Goal: Information Seeking & Learning: Learn about a topic

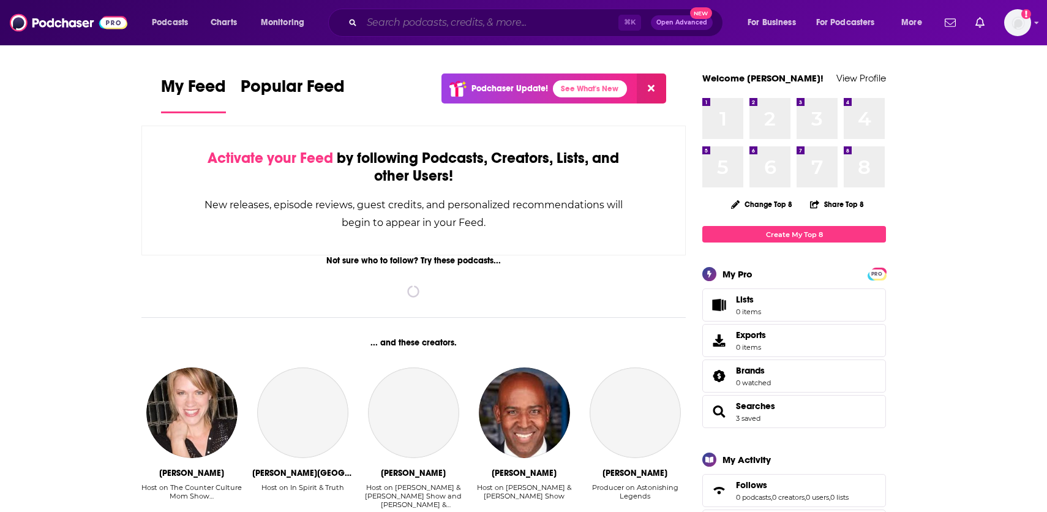
click at [484, 26] on input "Search podcasts, credits, & more..." at bounding box center [490, 23] width 257 height 20
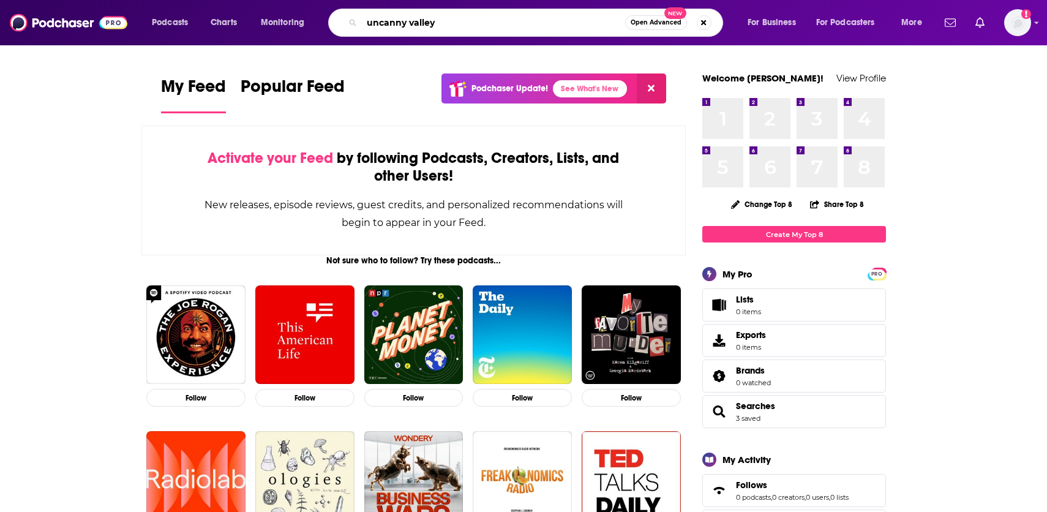
type input "uncanny valley"
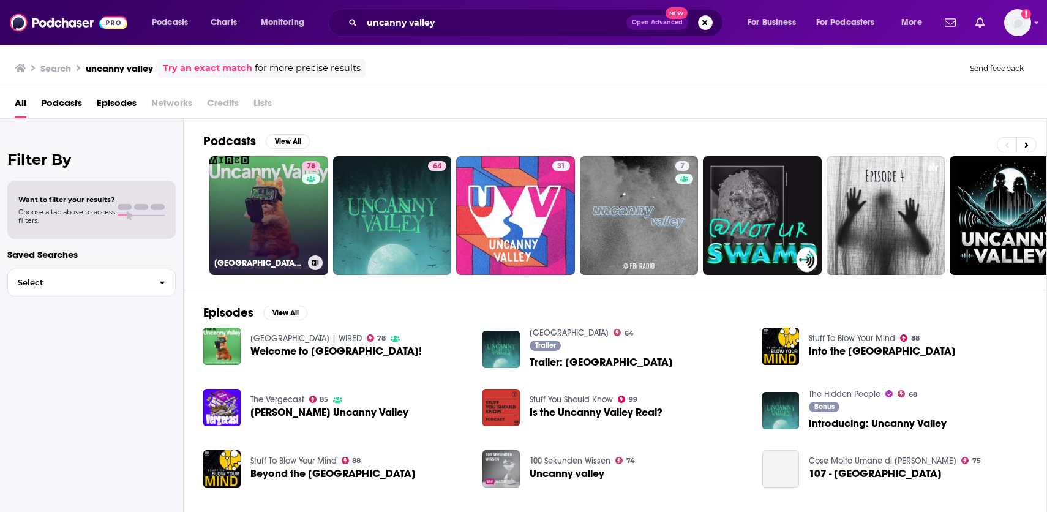
click at [269, 210] on link "78 [GEOGRAPHIC_DATA] | WIRED" at bounding box center [268, 215] width 119 height 119
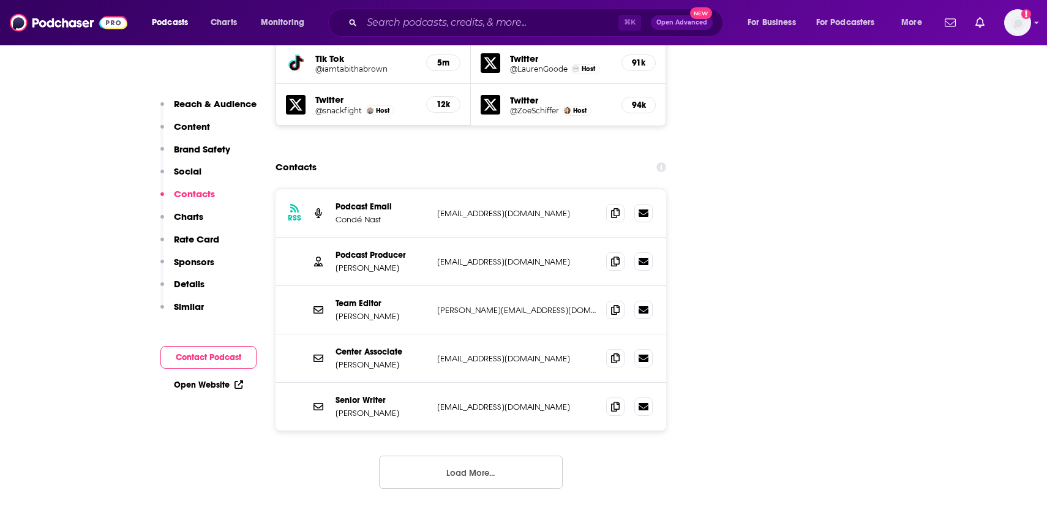
scroll to position [1528, 0]
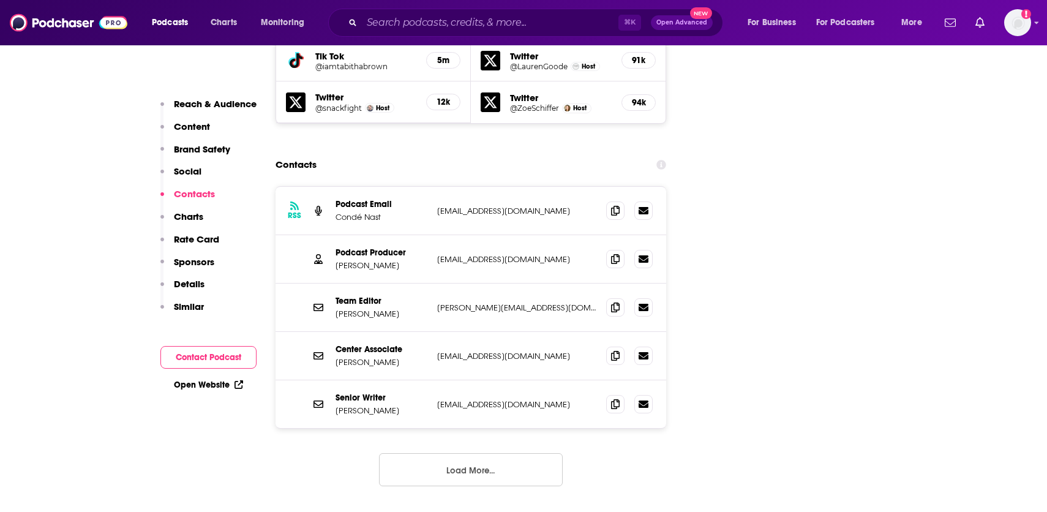
click at [440, 453] on button "Load More..." at bounding box center [471, 469] width 184 height 33
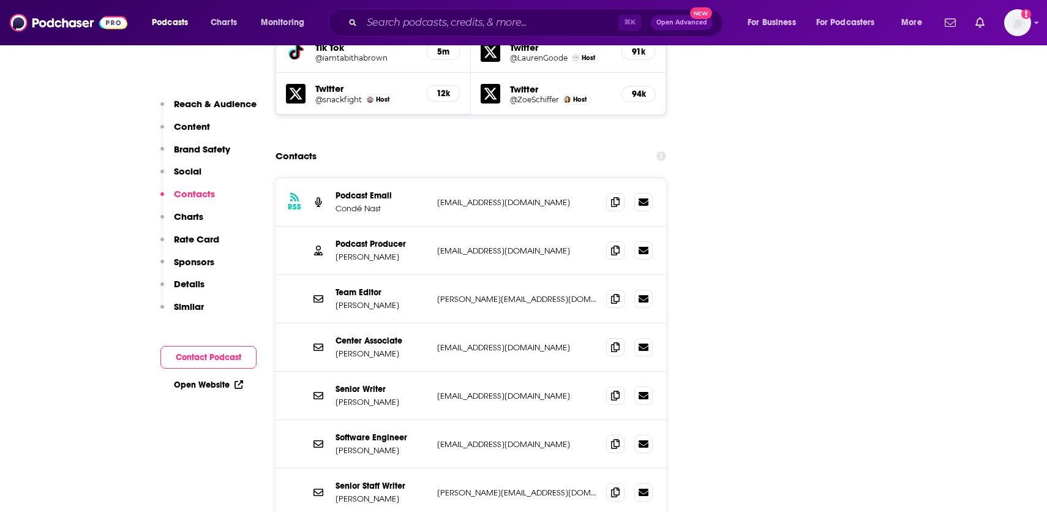
scroll to position [1534, 0]
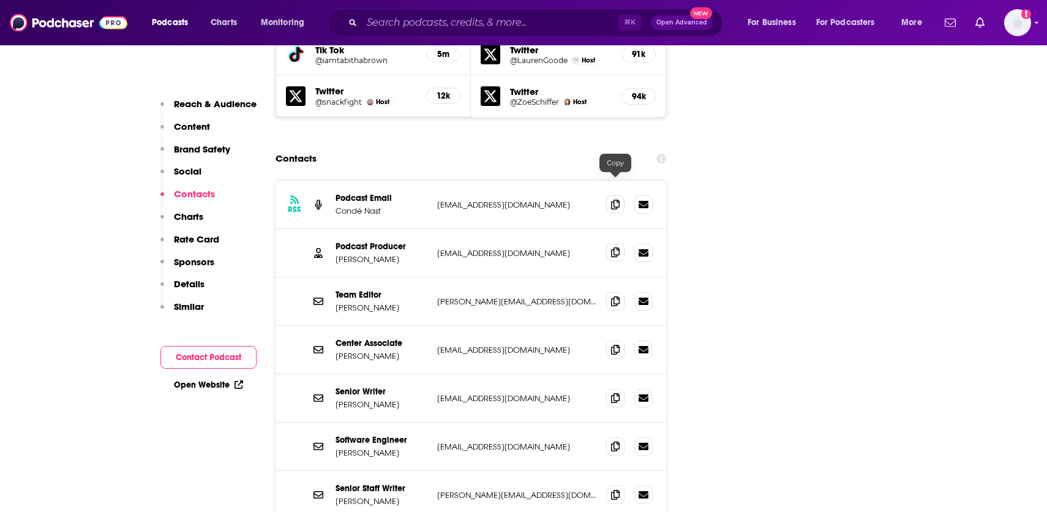
click at [619, 247] on icon at bounding box center [615, 252] width 9 height 10
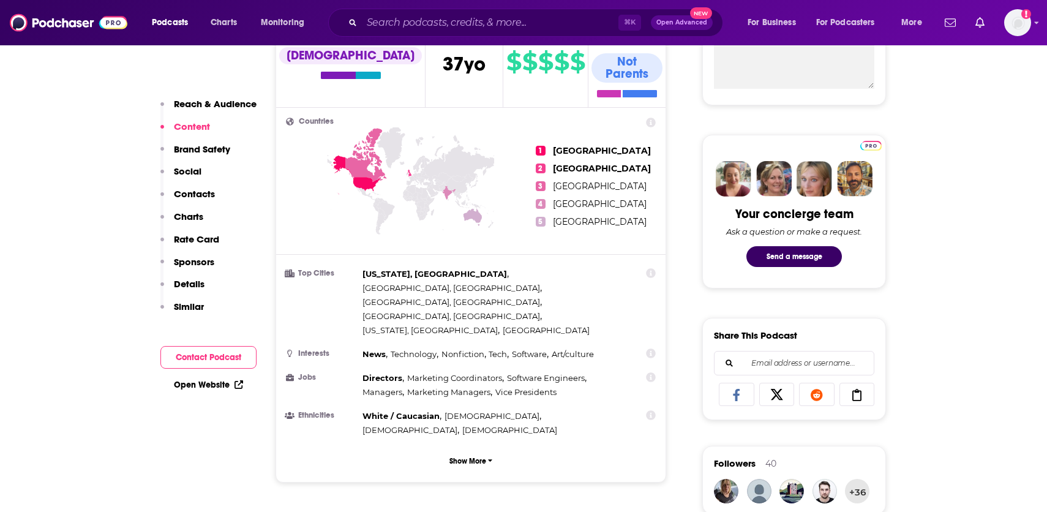
scroll to position [494, 0]
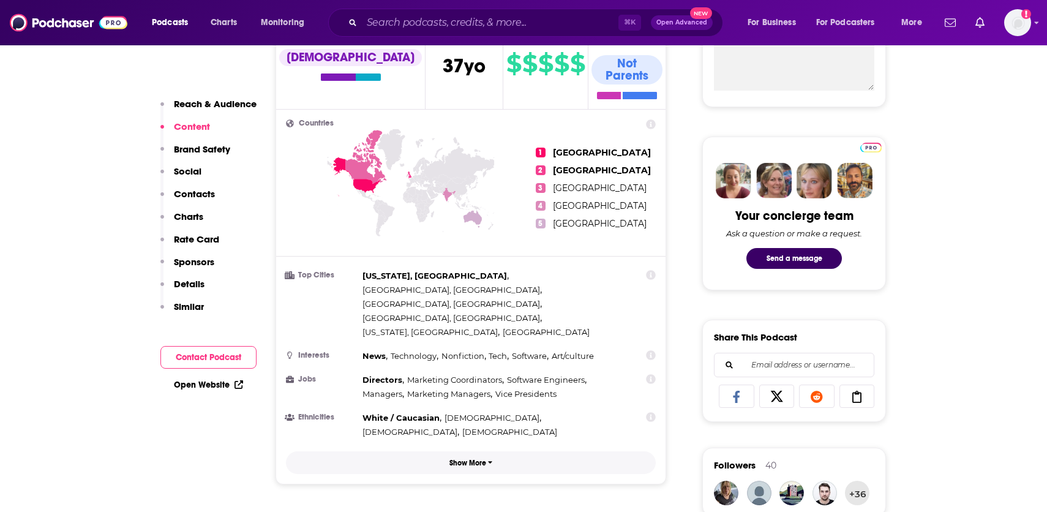
click at [482, 459] on p "Show More" at bounding box center [467, 463] width 37 height 9
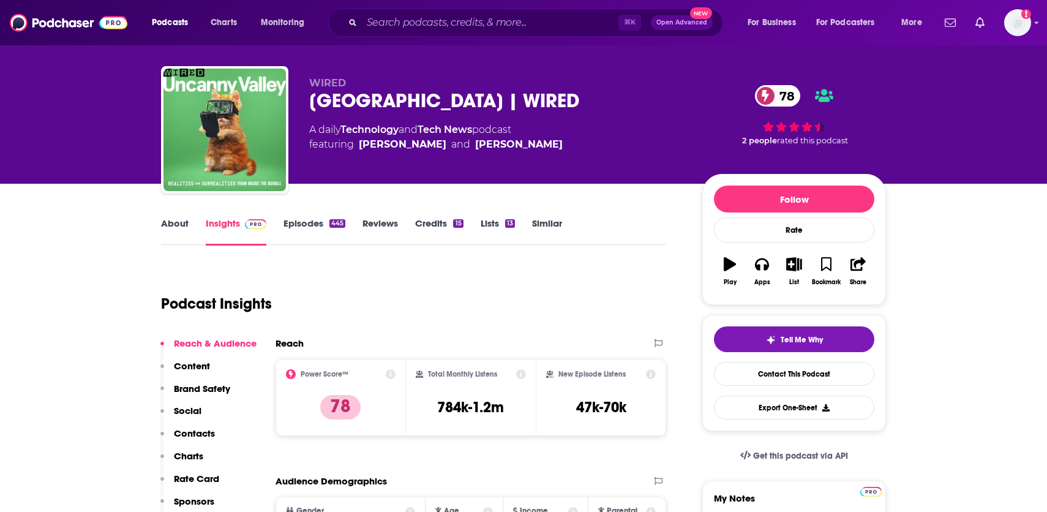
scroll to position [12, 0]
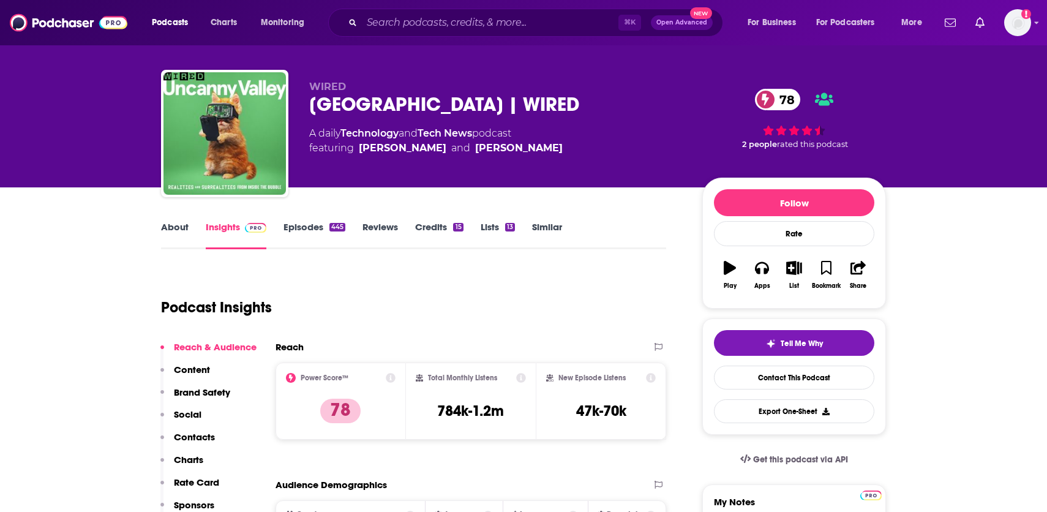
click at [442, 223] on link "Credits 15" at bounding box center [439, 235] width 48 height 28
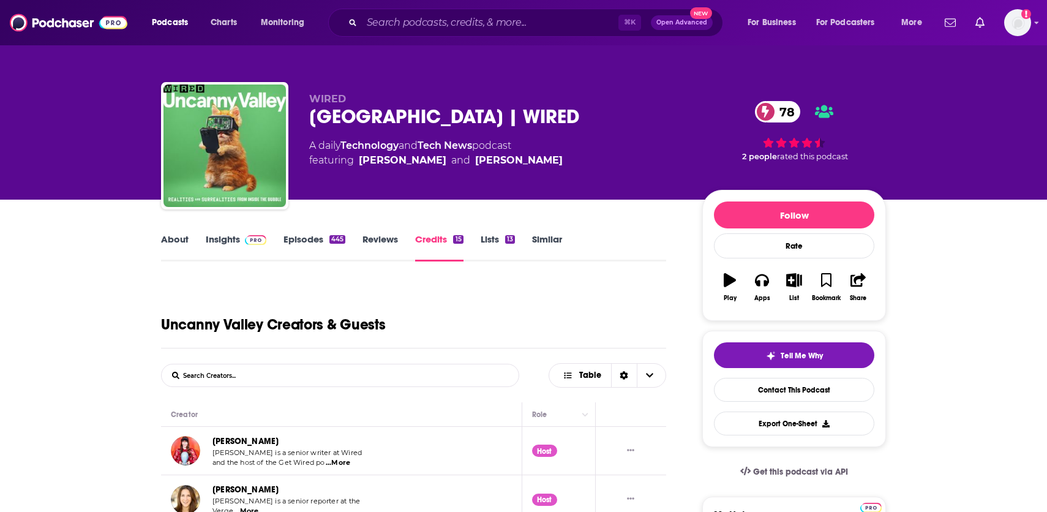
click at [235, 239] on link "Insights" at bounding box center [236, 247] width 61 height 28
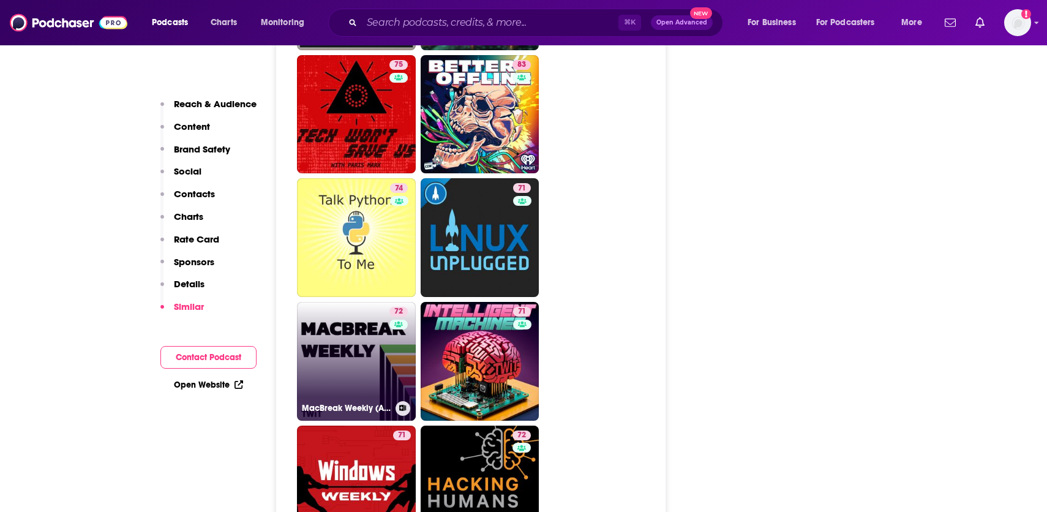
scroll to position [4348, 0]
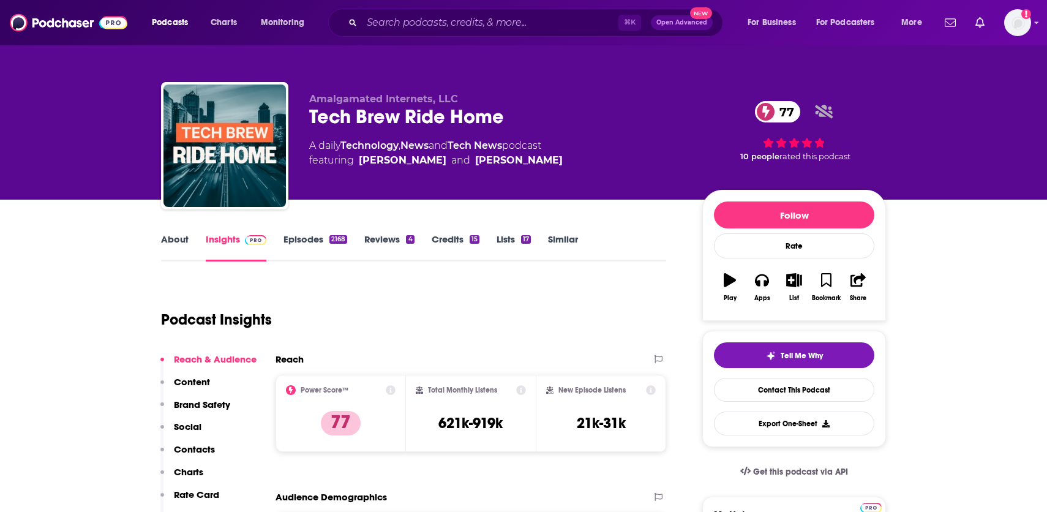
scroll to position [7, 0]
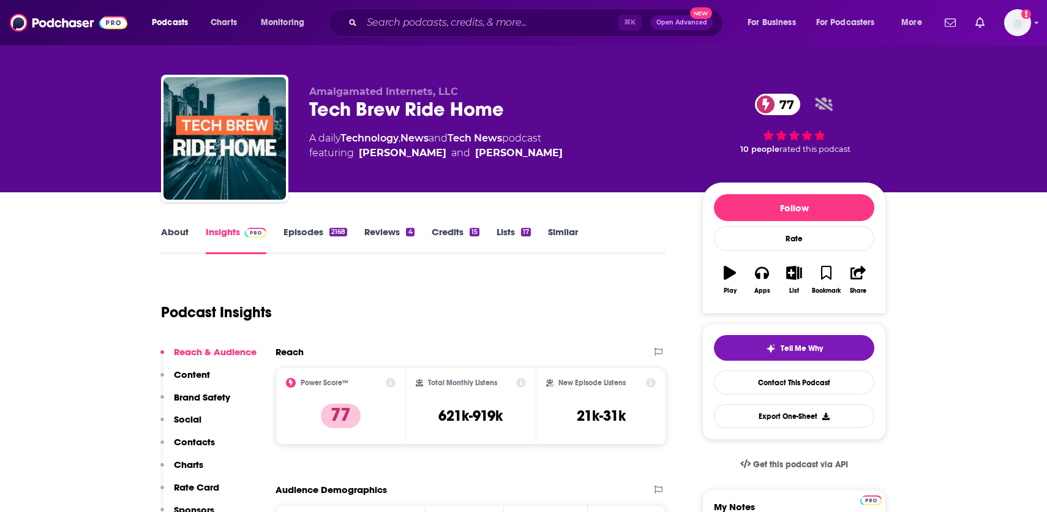
click at [449, 231] on link "Credits 15" at bounding box center [456, 240] width 48 height 28
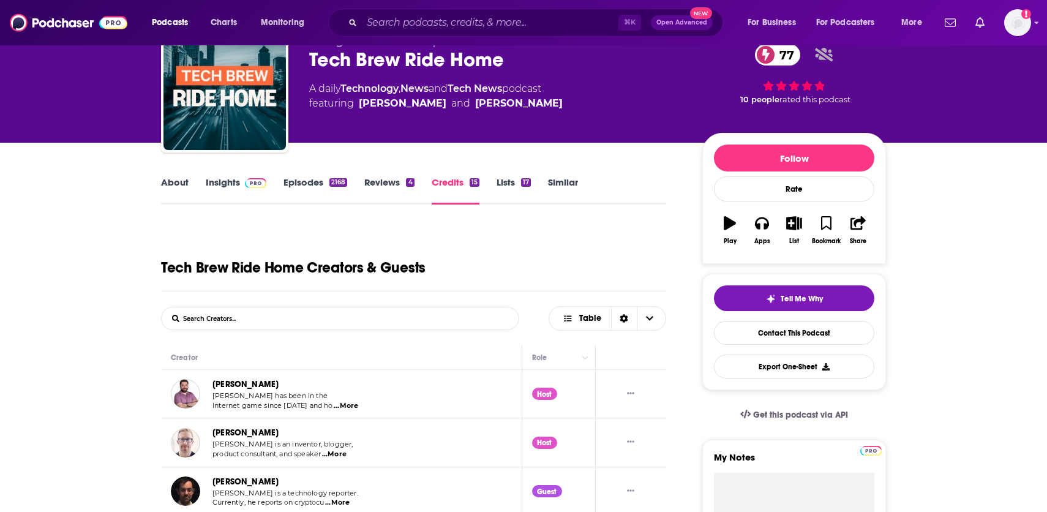
scroll to position [4, 0]
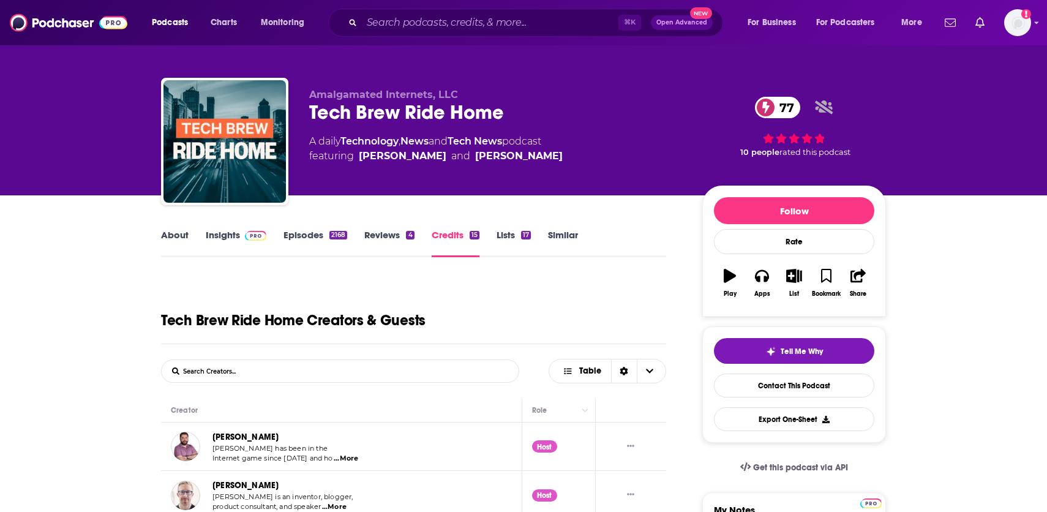
click at [225, 233] on link "Insights" at bounding box center [236, 243] width 61 height 28
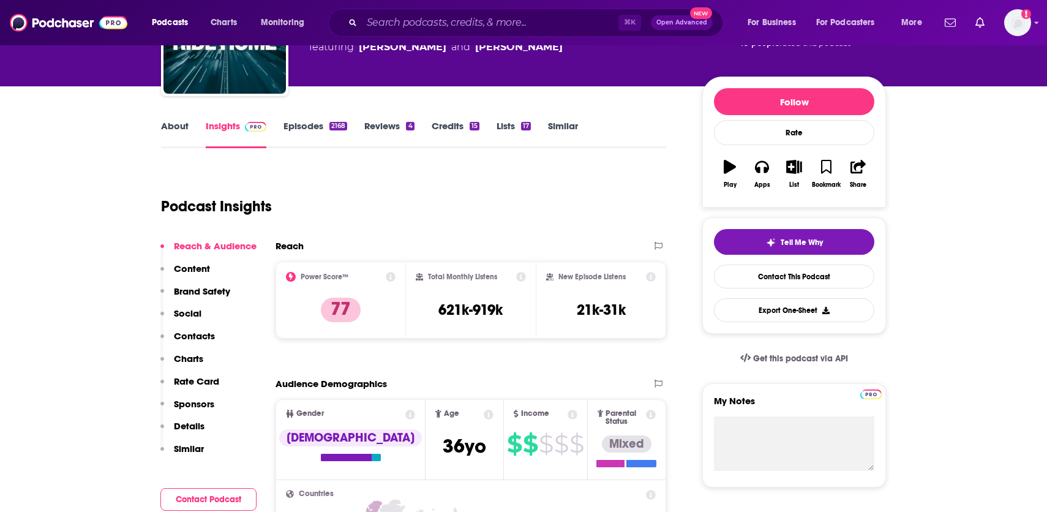
scroll to position [107, 0]
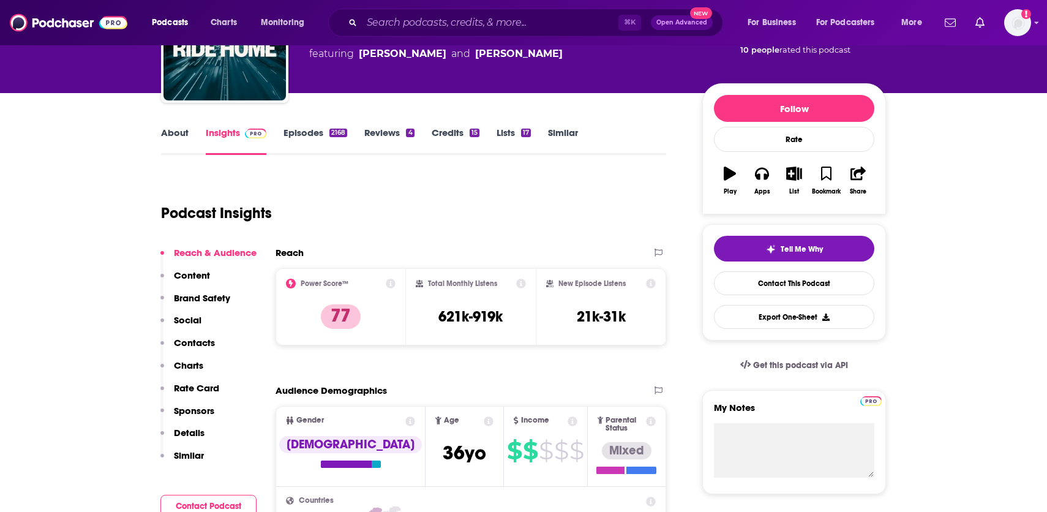
click at [309, 132] on link "Episodes 2168" at bounding box center [315, 141] width 64 height 28
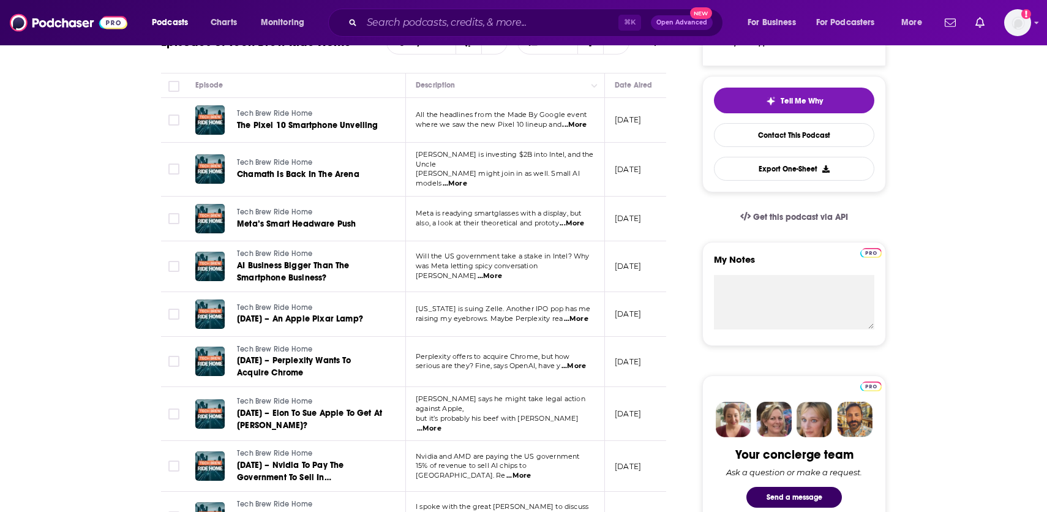
click at [467, 179] on span "...More" at bounding box center [455, 184] width 24 height 10
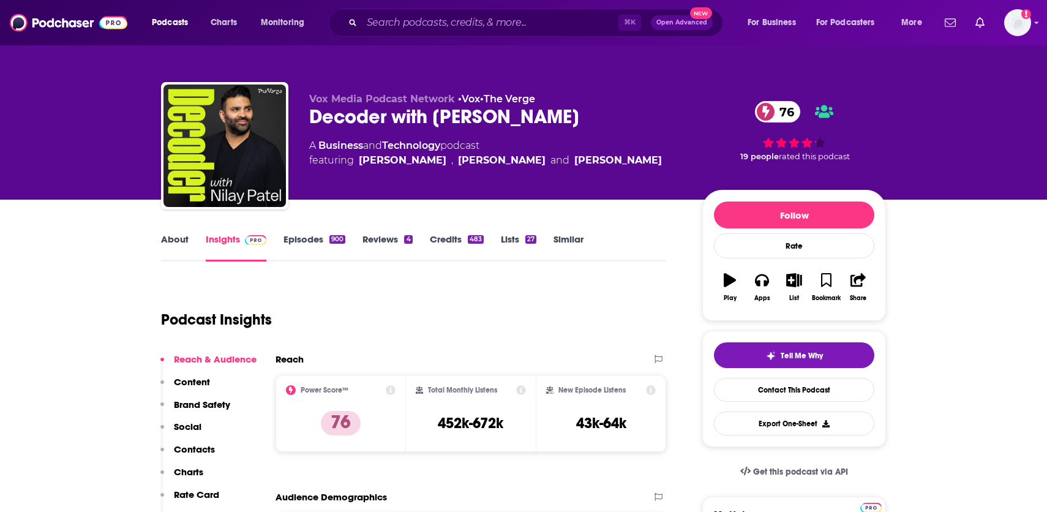
click at [305, 240] on link "Episodes 900" at bounding box center [314, 247] width 62 height 28
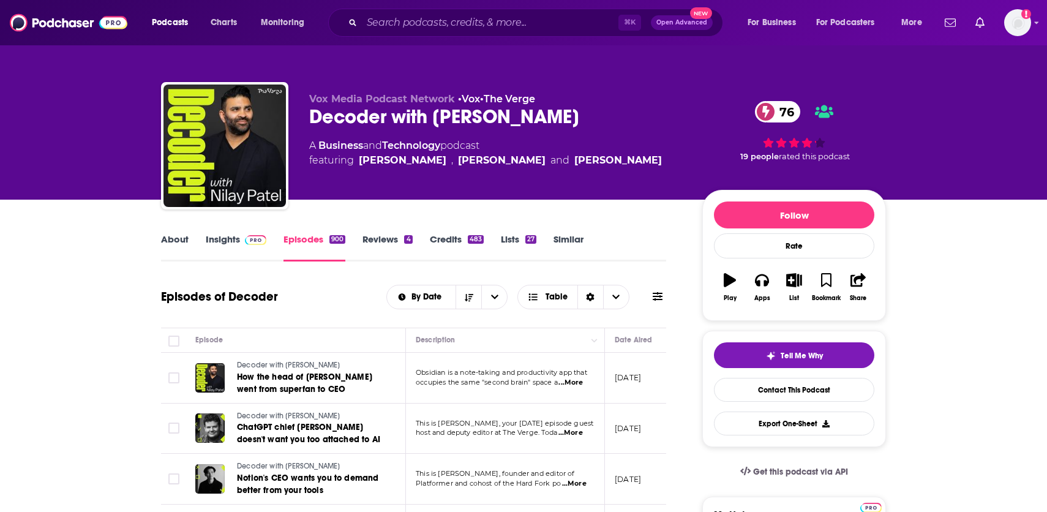
click at [169, 242] on link "About" at bounding box center [175, 247] width 28 height 28
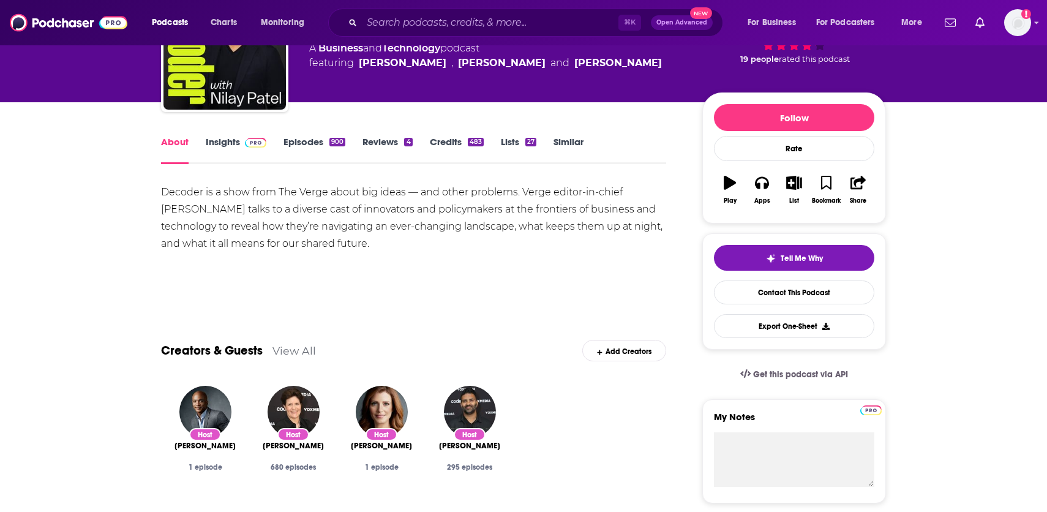
scroll to position [96, 0]
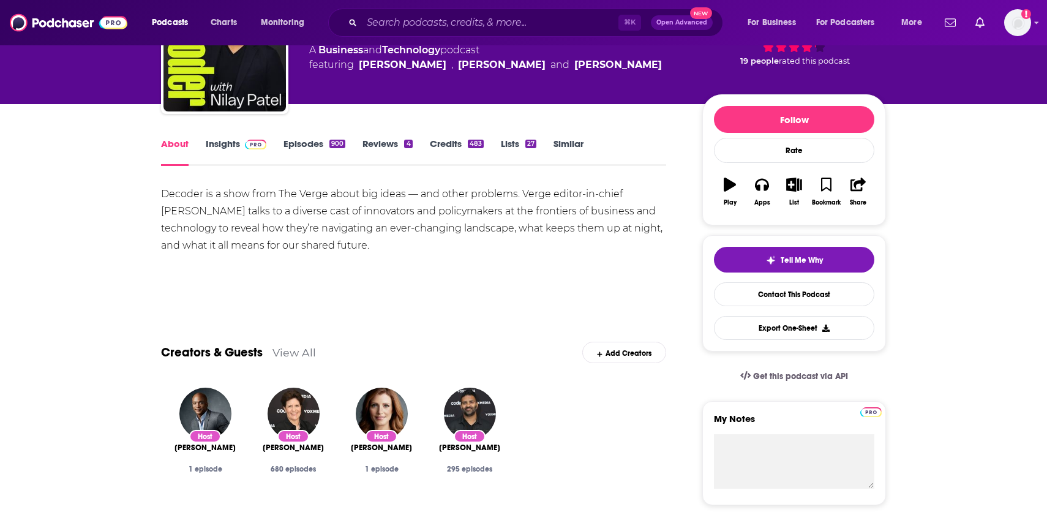
click at [222, 146] on link "Insights" at bounding box center [236, 152] width 61 height 28
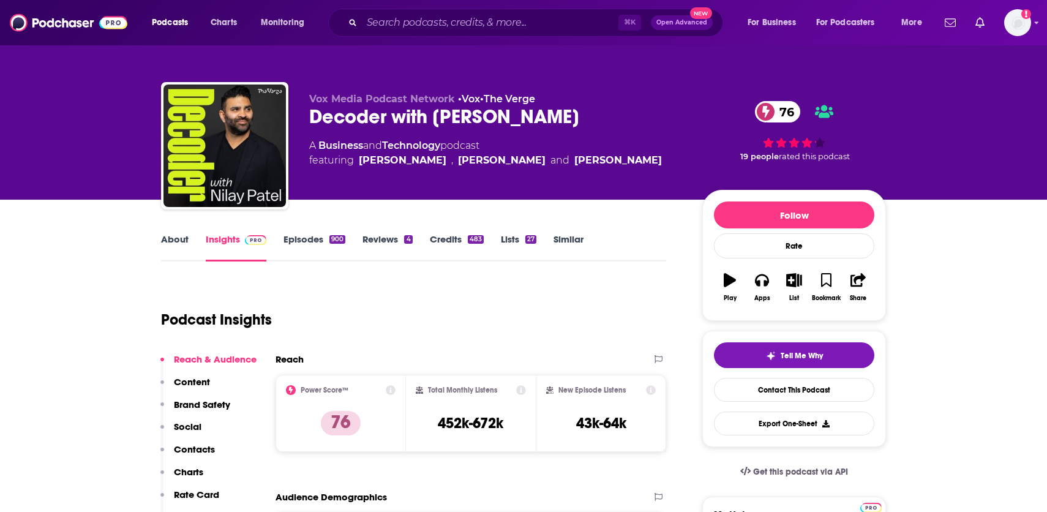
click at [326, 235] on link "Episodes 900" at bounding box center [314, 247] width 62 height 28
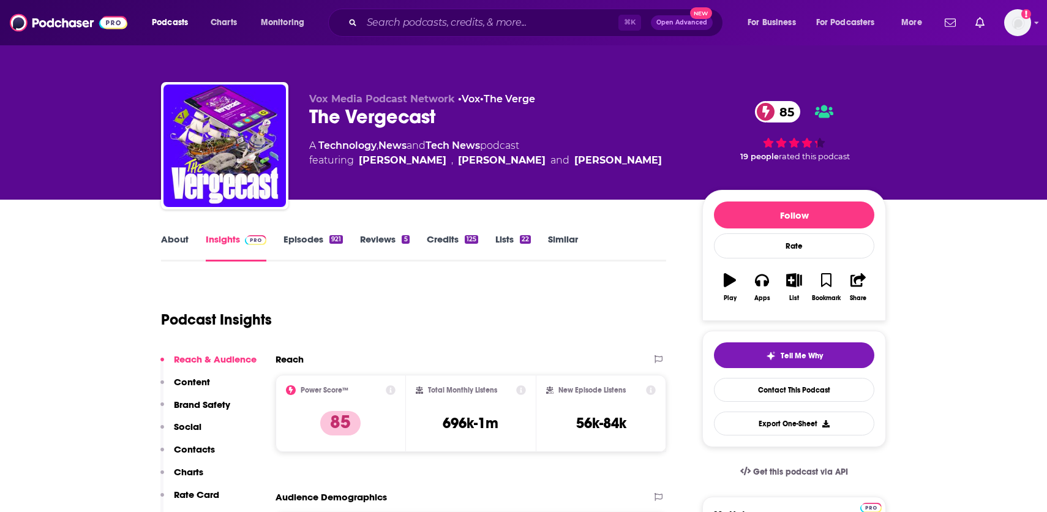
click at [175, 244] on link "About" at bounding box center [175, 247] width 28 height 28
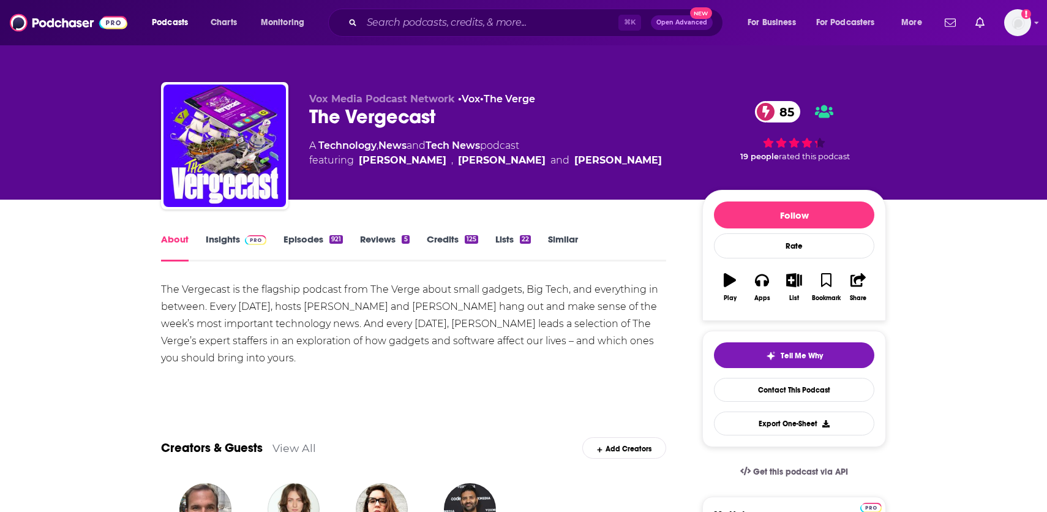
click at [306, 244] on link "Episodes 921" at bounding box center [312, 247] width 59 height 28
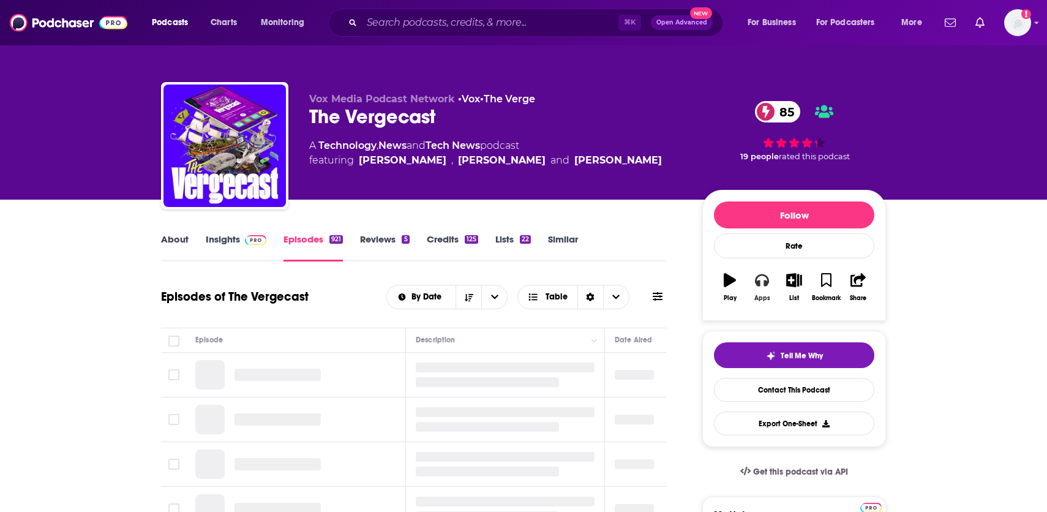
click at [757, 290] on button "Apps" at bounding box center [762, 287] width 32 height 44
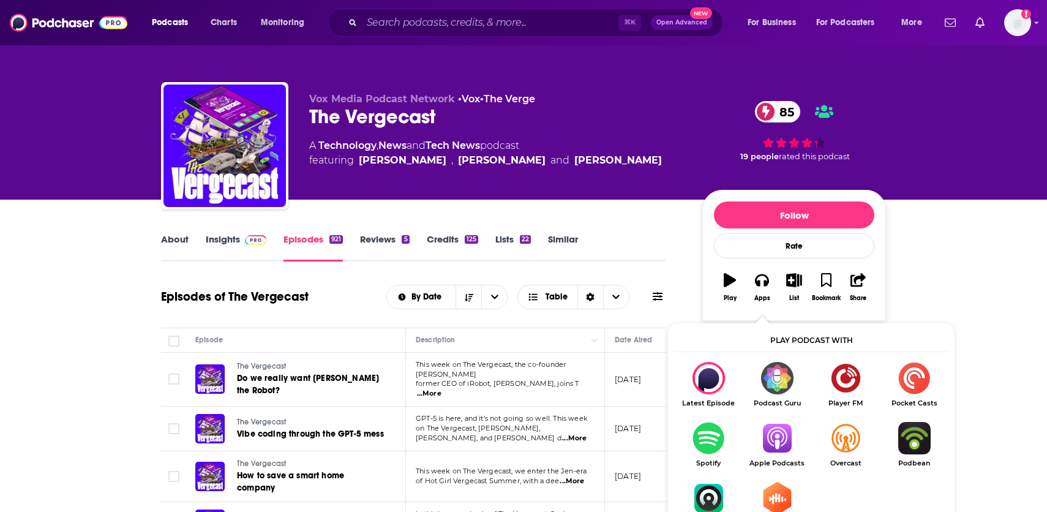
click at [771, 449] on img "Show Listen On dropdown" at bounding box center [777, 438] width 69 height 32
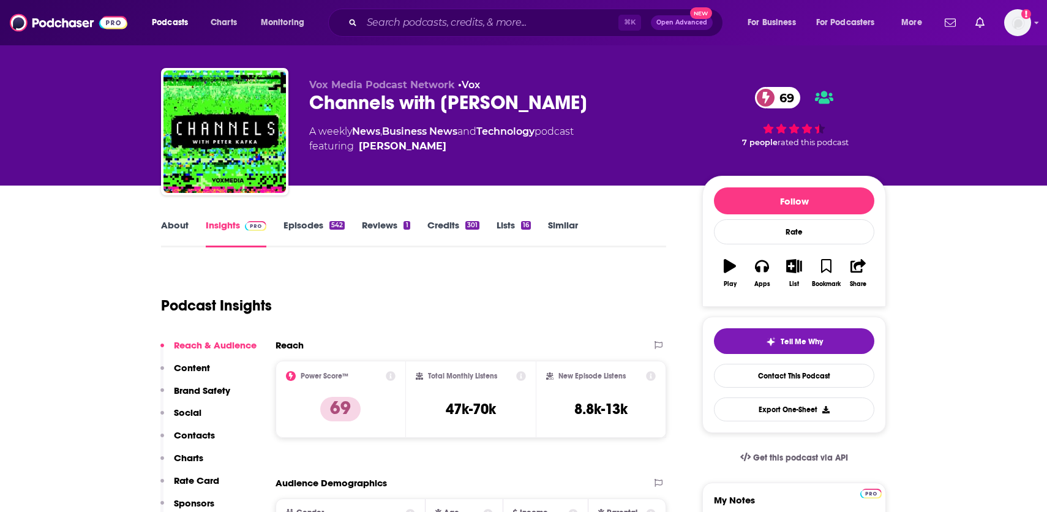
scroll to position [15, 0]
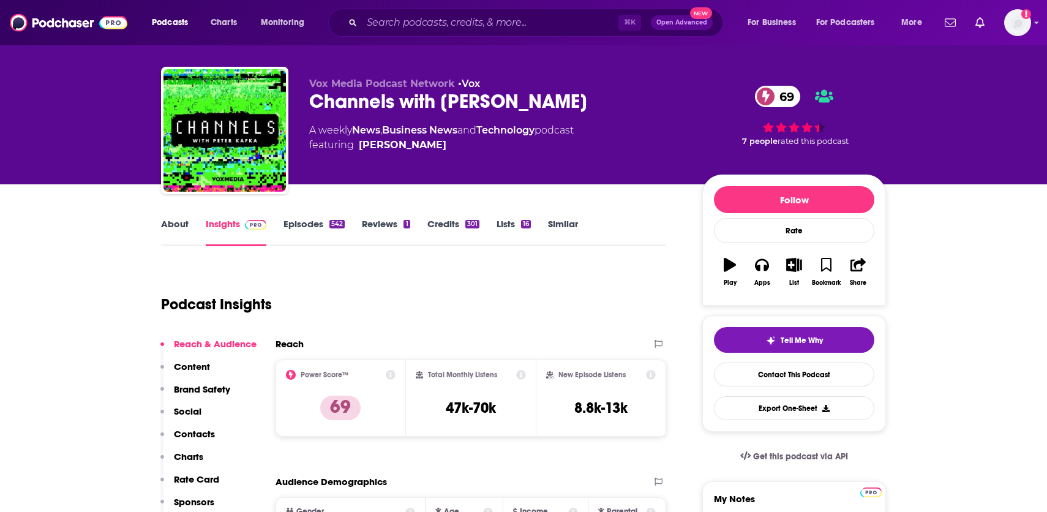
click at [175, 233] on link "About" at bounding box center [175, 232] width 28 height 28
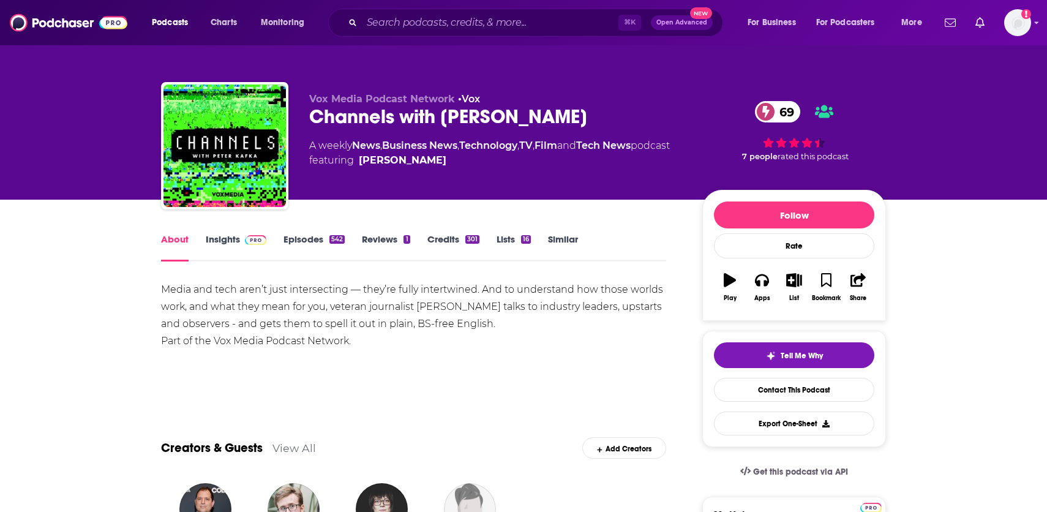
click at [321, 239] on link "Episodes 542" at bounding box center [313, 247] width 61 height 28
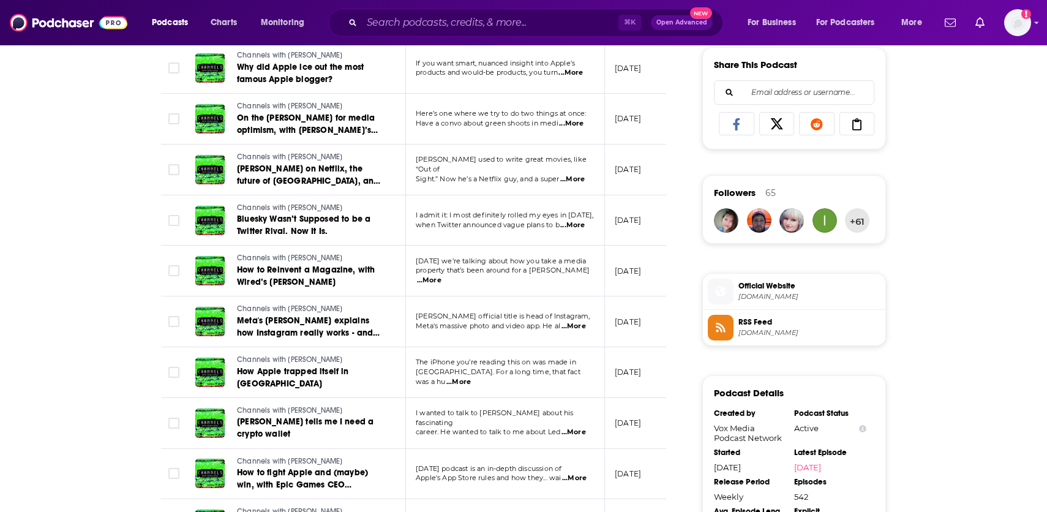
scroll to position [768, 0]
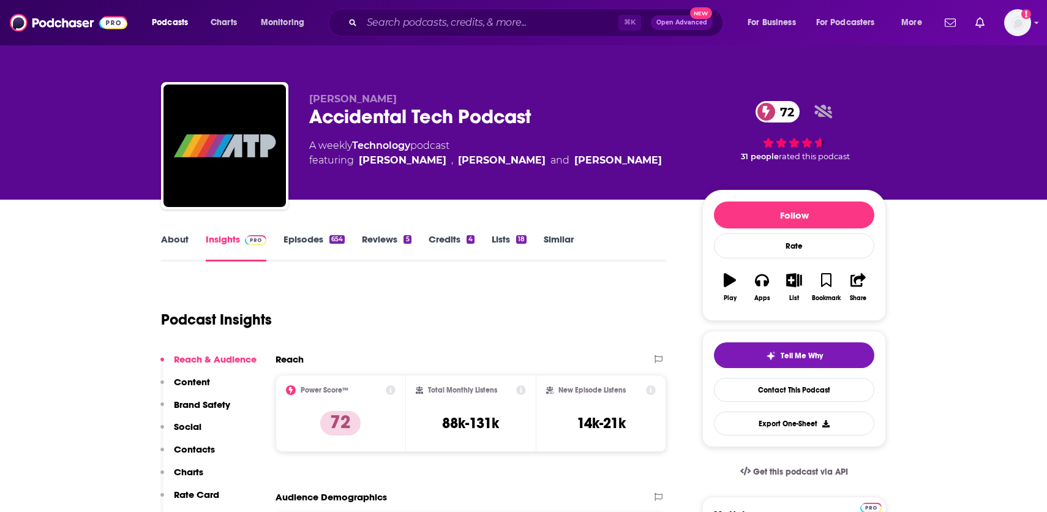
scroll to position [17, 0]
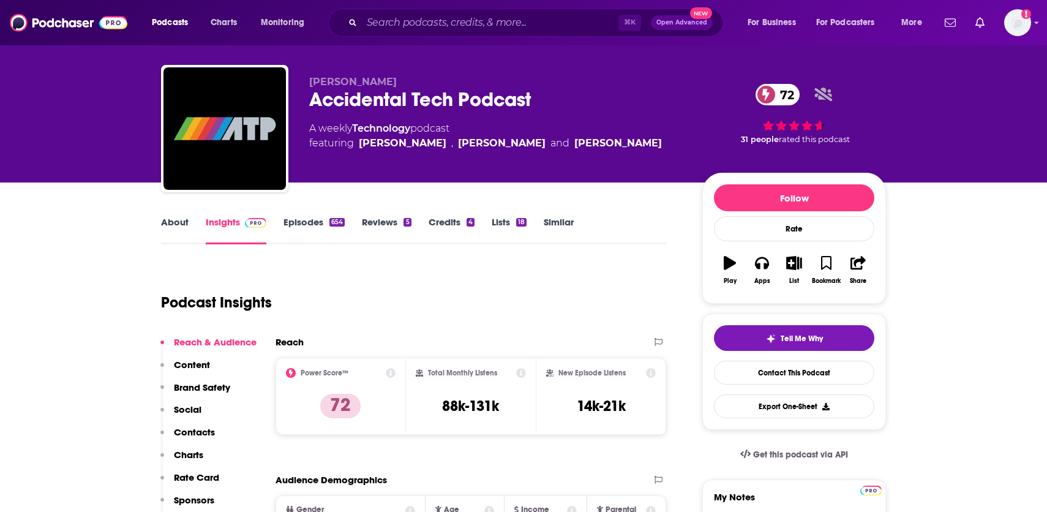
click at [451, 219] on link "Credits 4" at bounding box center [452, 230] width 46 height 28
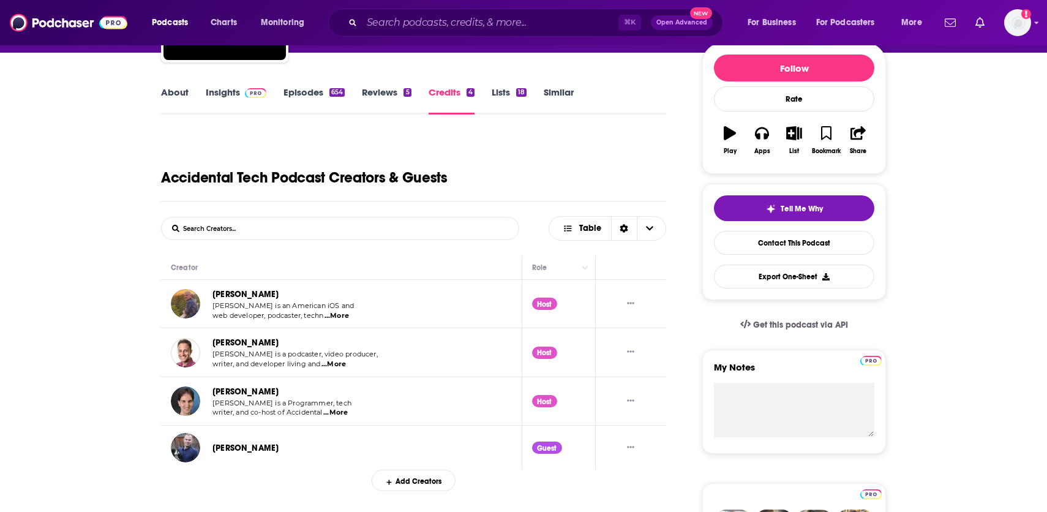
scroll to position [84, 0]
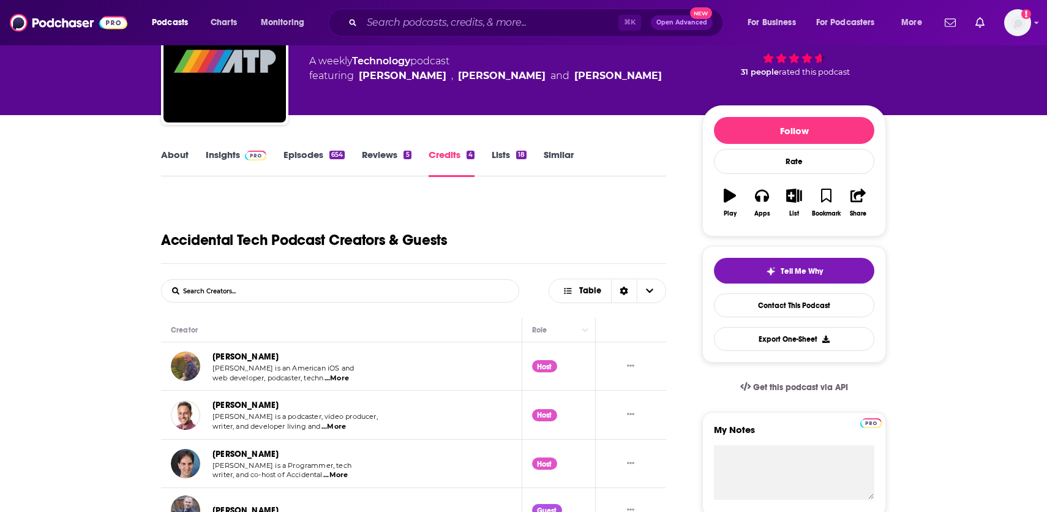
click at [323, 156] on link "Episodes 654" at bounding box center [313, 163] width 61 height 28
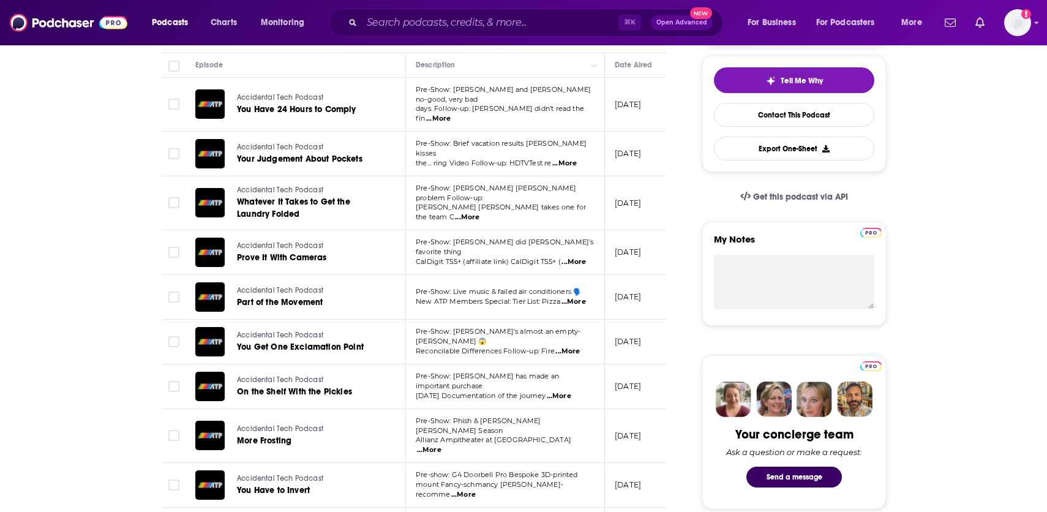
scroll to position [133, 0]
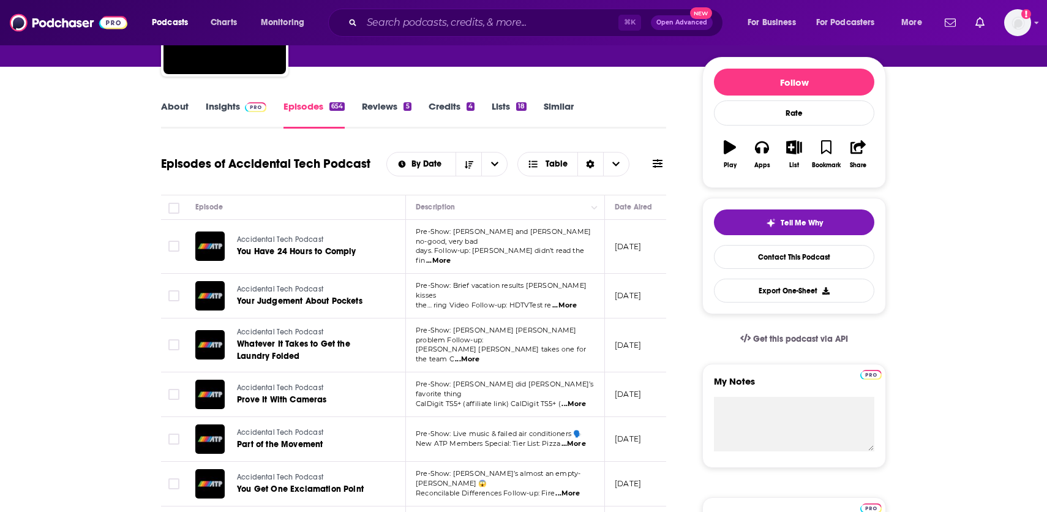
click at [181, 120] on link "About" at bounding box center [175, 114] width 28 height 28
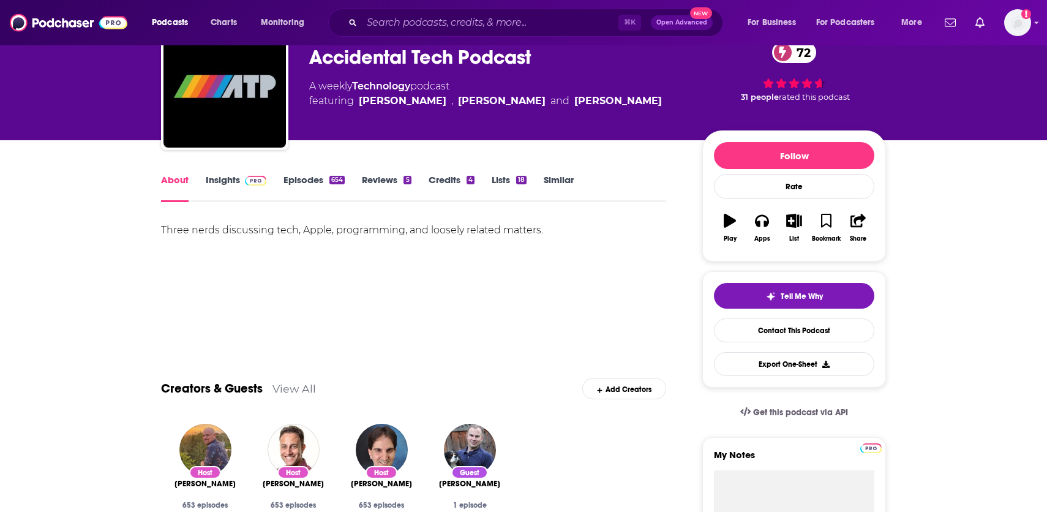
scroll to position [60, 0]
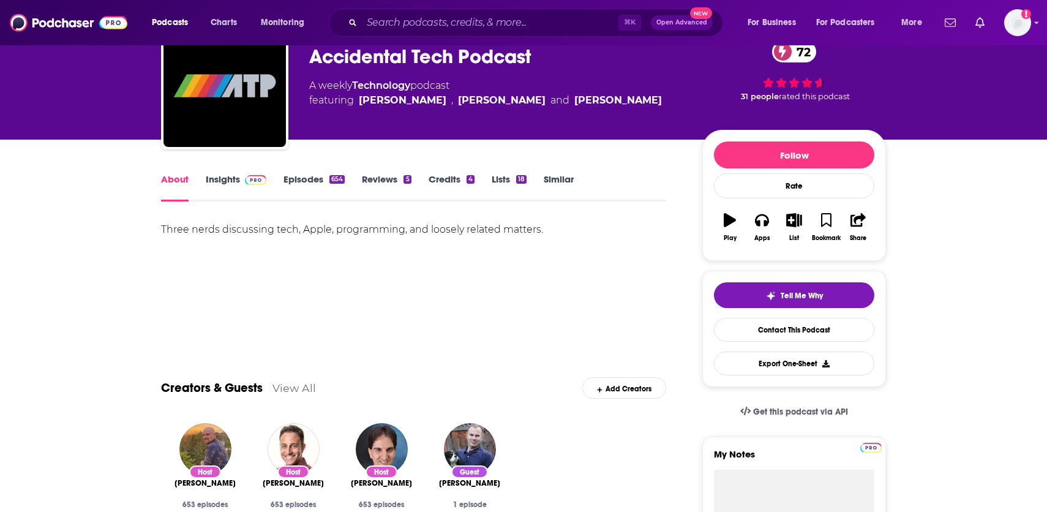
click at [230, 176] on link "Insights" at bounding box center [236, 187] width 61 height 28
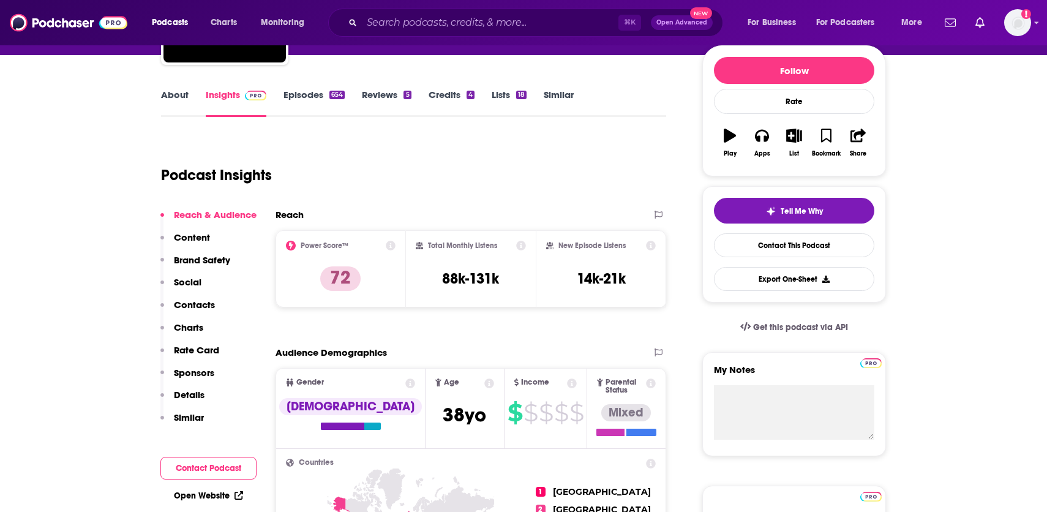
scroll to position [1, 0]
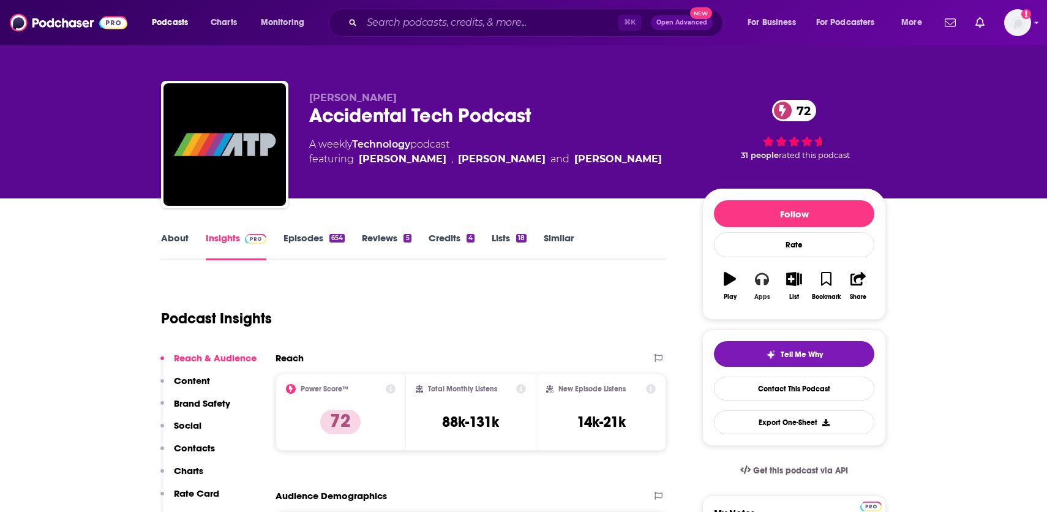
click at [768, 291] on button "Apps" at bounding box center [762, 286] width 32 height 44
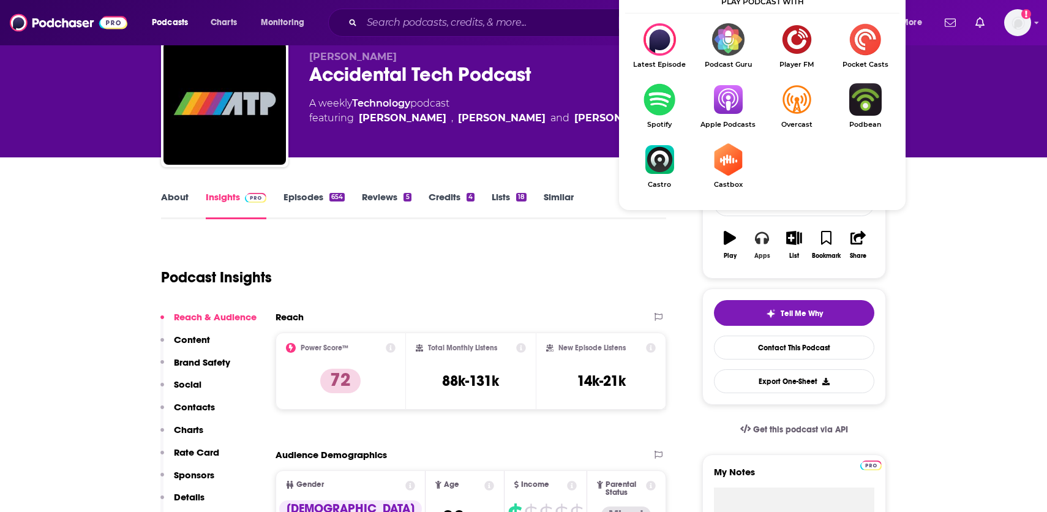
scroll to position [48, 0]
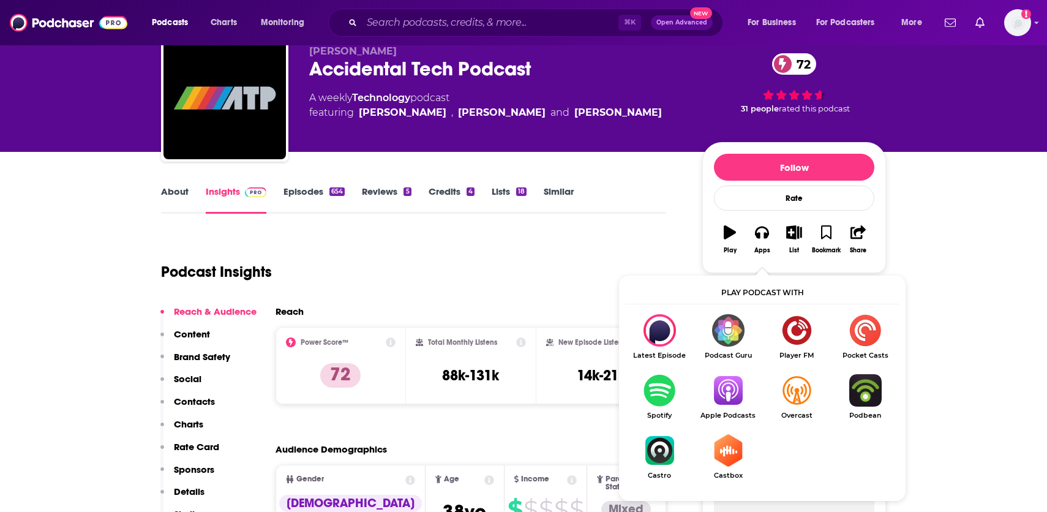
click at [727, 381] on img "Show Listen On dropdown" at bounding box center [728, 390] width 69 height 32
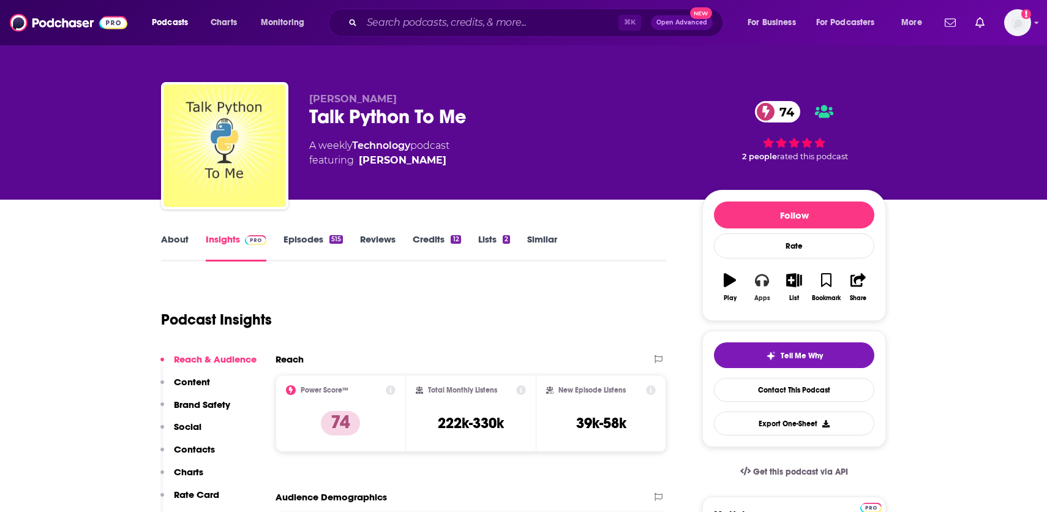
click at [760, 284] on icon "button" at bounding box center [761, 279] width 13 height 13
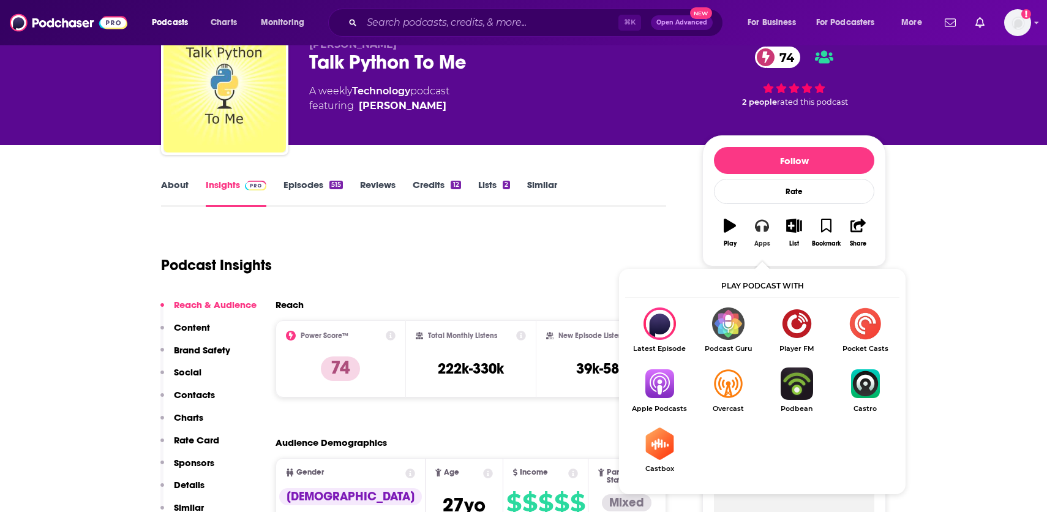
scroll to position [57, 0]
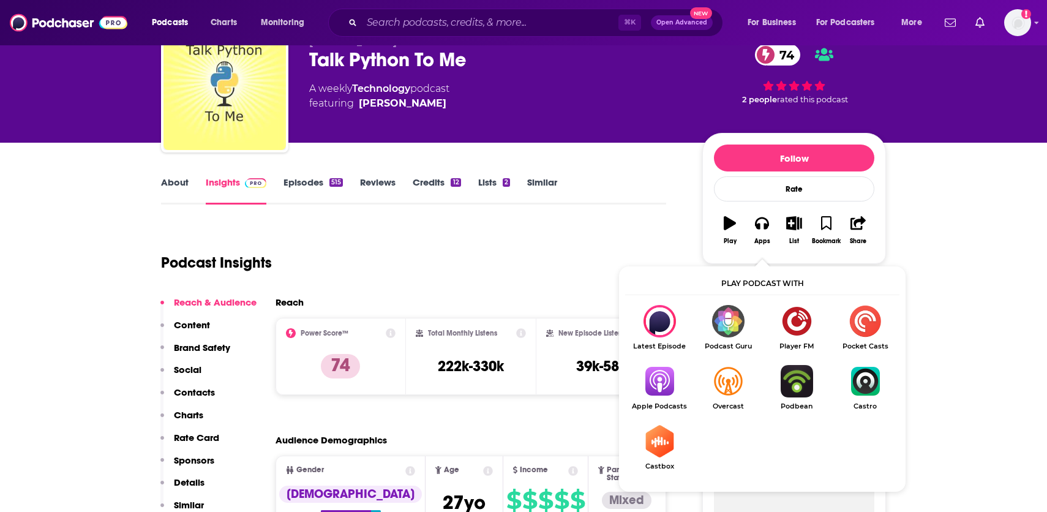
click at [656, 384] on img "Show Listen On dropdown" at bounding box center [659, 381] width 69 height 32
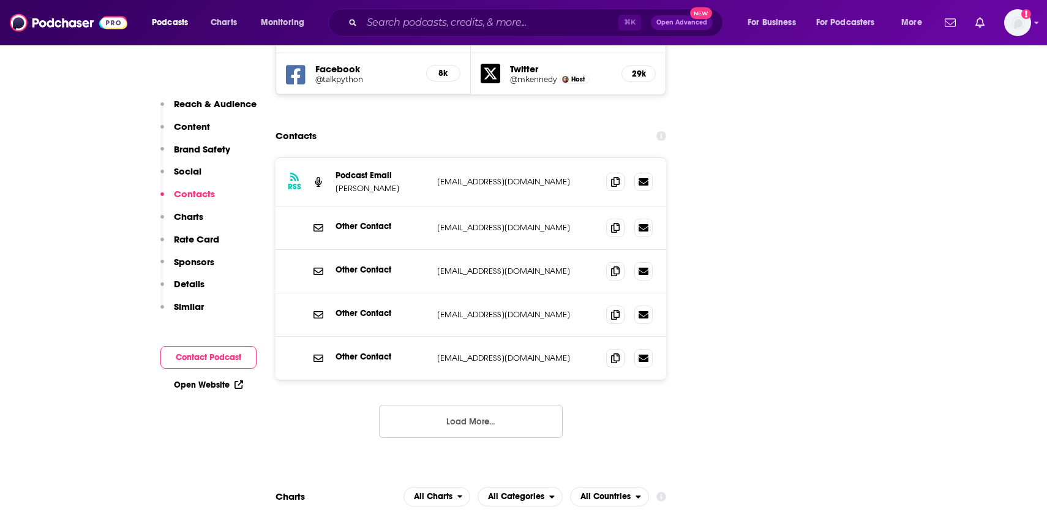
scroll to position [1449, 0]
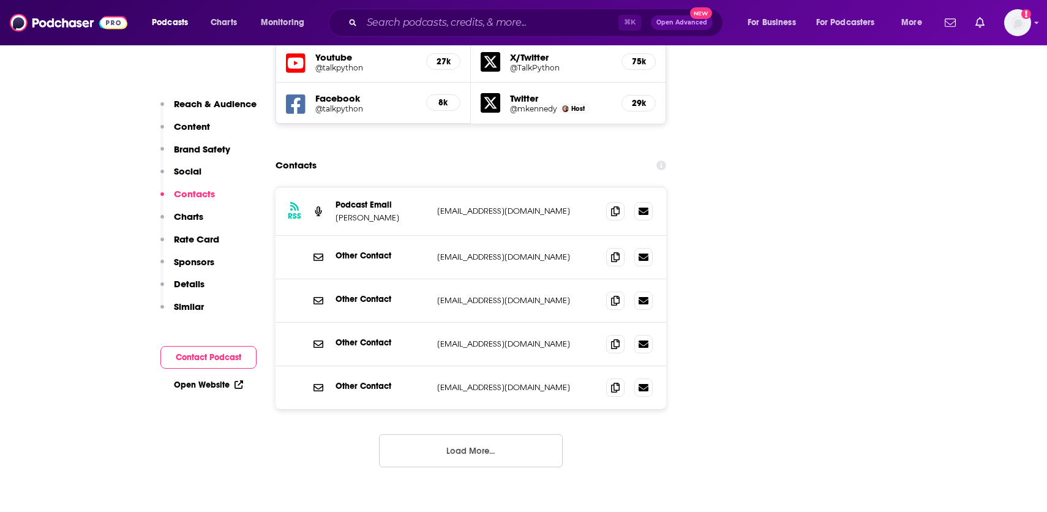
click at [528, 434] on button "Load More..." at bounding box center [471, 450] width 184 height 33
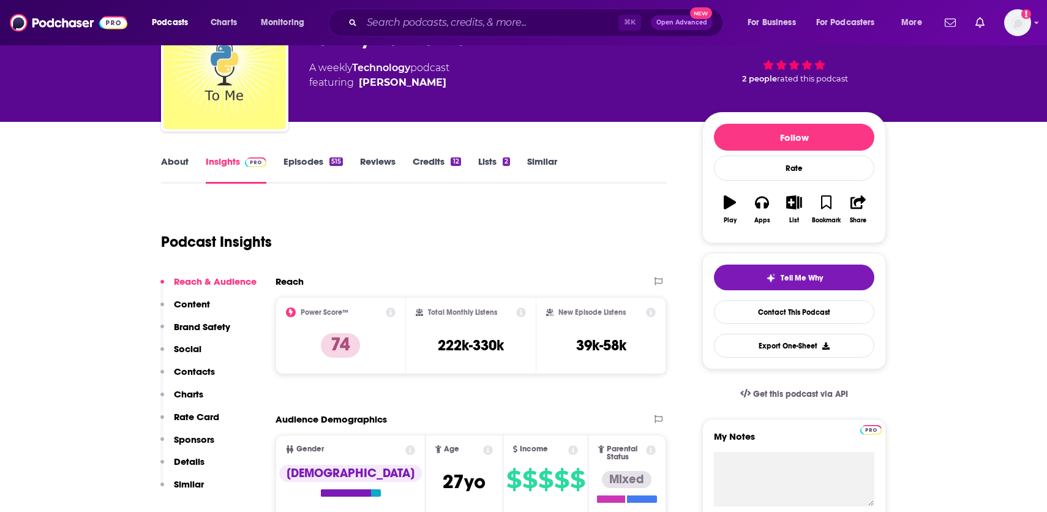
scroll to position [69, 0]
